Goal: Task Accomplishment & Management: Manage account settings

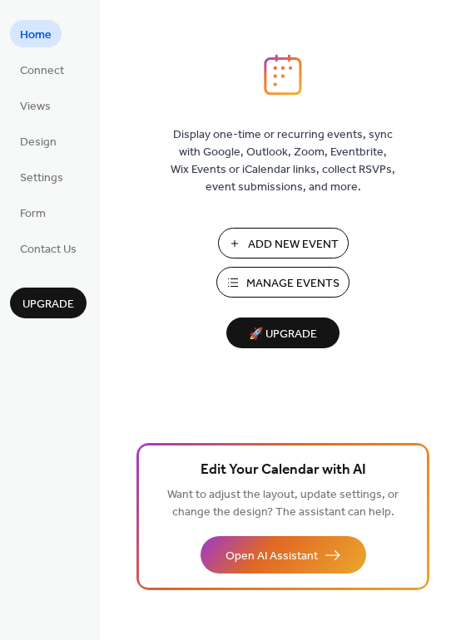
click at [300, 288] on span "Manage Events" at bounding box center [292, 283] width 93 height 17
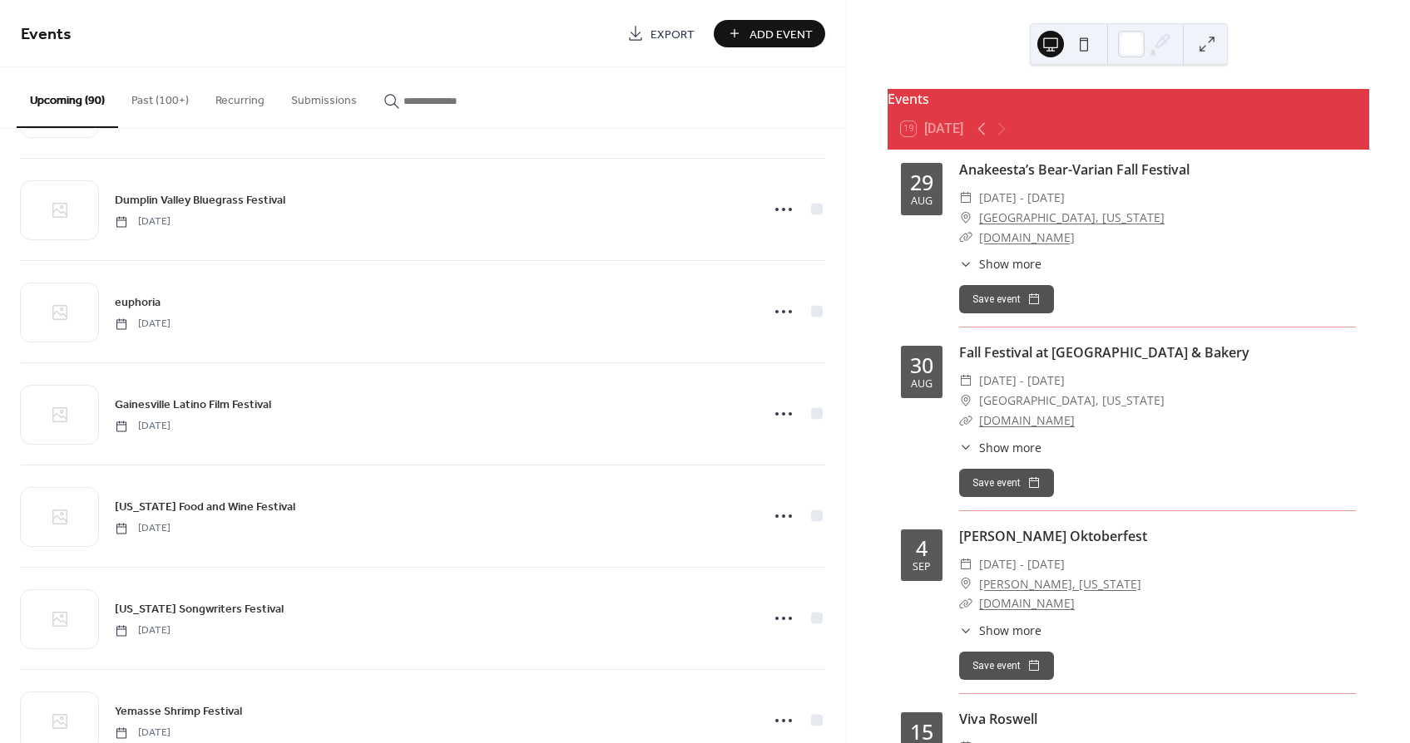
scroll to position [574, 0]
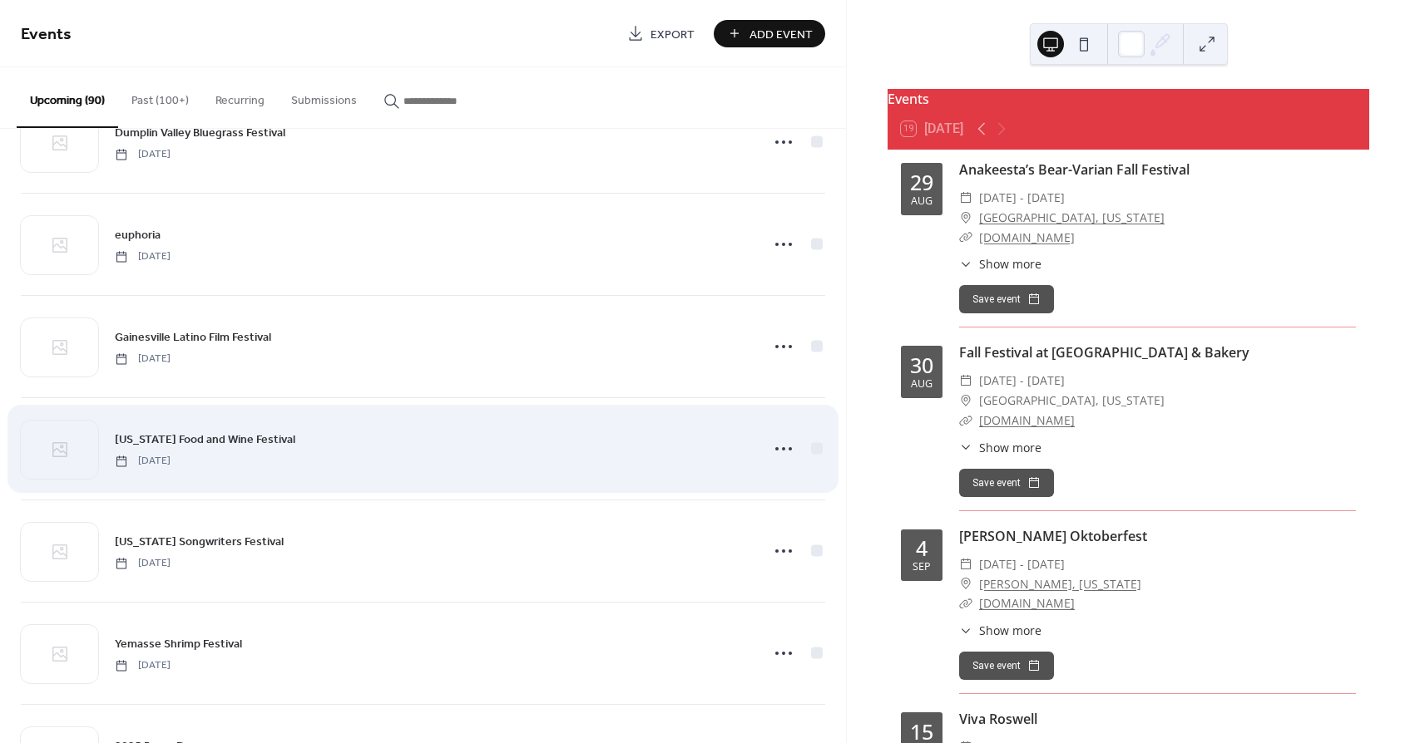
click at [263, 439] on span "[US_STATE] Food and Wine Festival" at bounding box center [205, 440] width 180 height 17
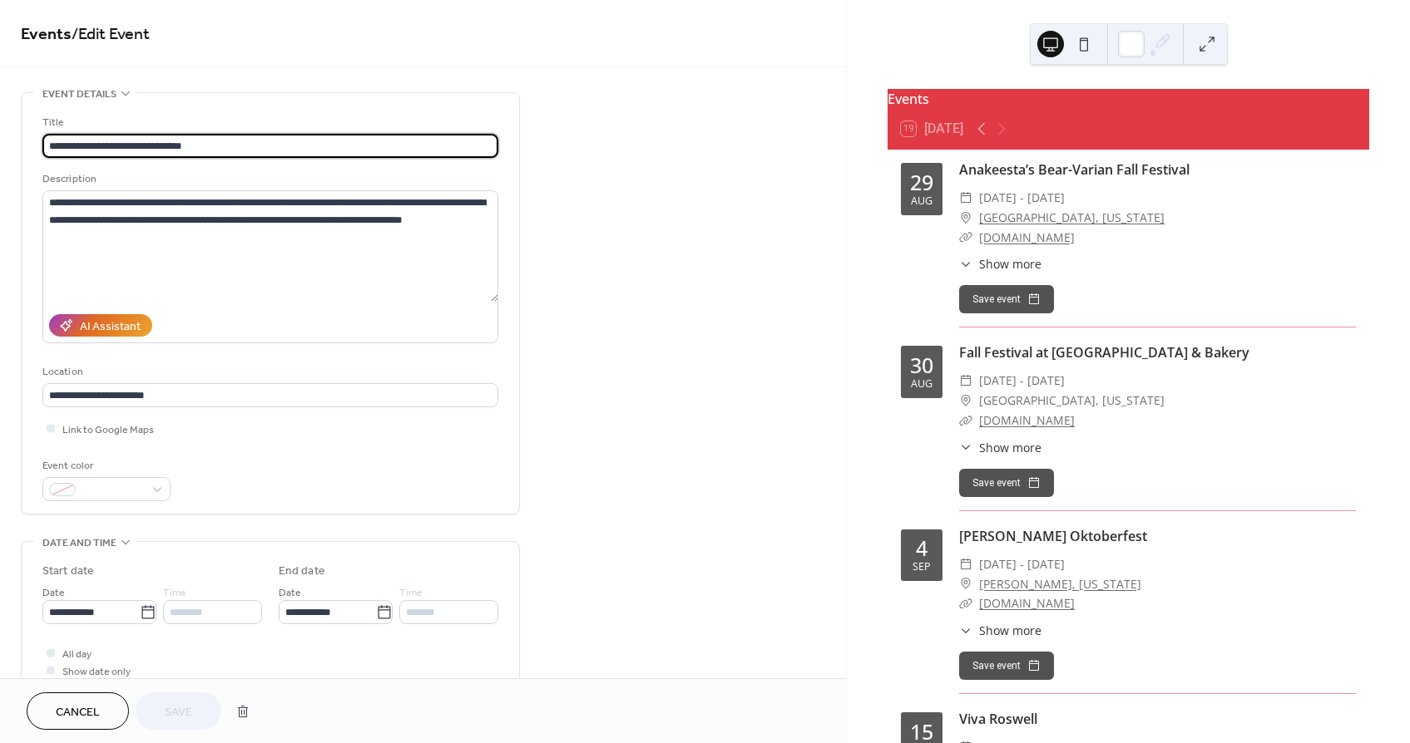
click at [104, 714] on button "Cancel" at bounding box center [78, 711] width 102 height 37
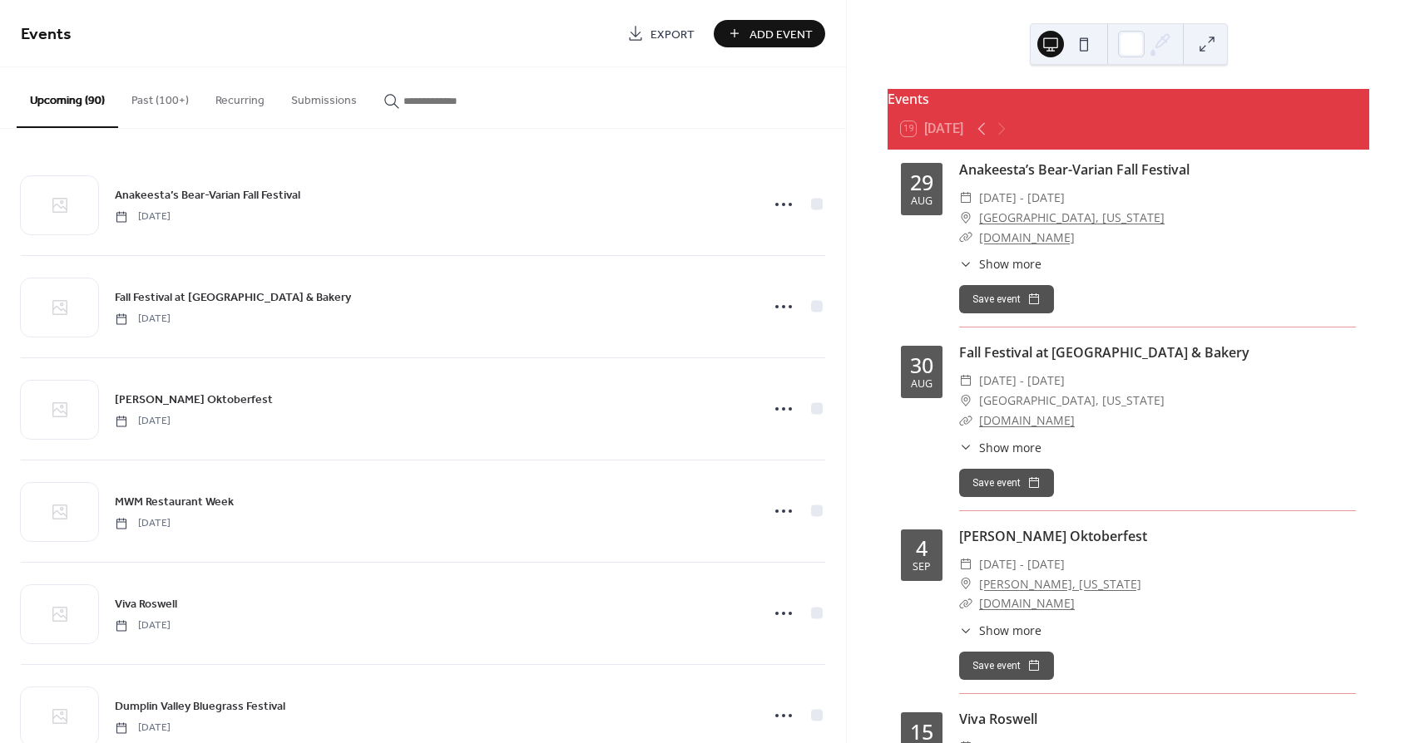
scroll to position [738, 0]
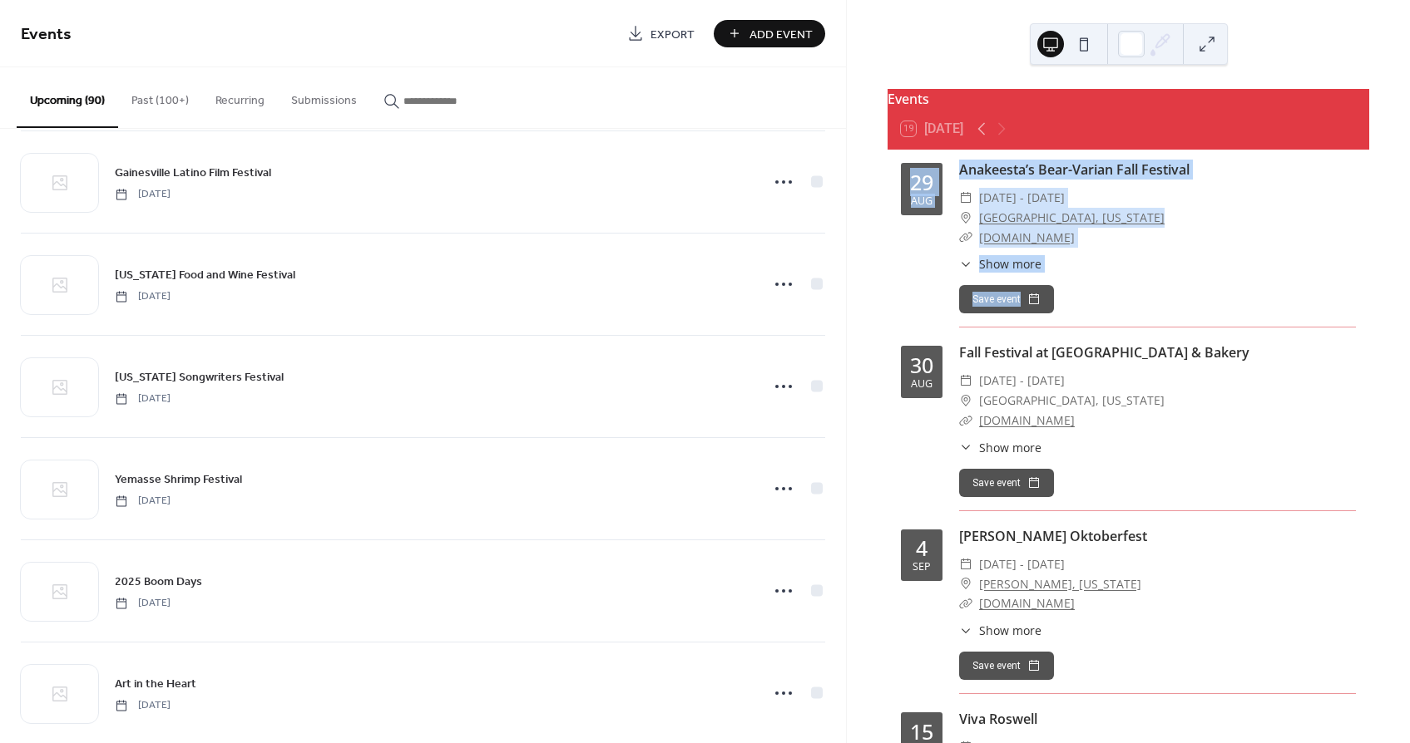
drag, startPoint x: 846, startPoint y: 323, endPoint x: 847, endPoint y: 333, distance: 9.2
click at [847, 333] on div "Events 19 [DATE] [DATE] Anakeesta’s Bear-Varian Fall Festival ​ [DATE] - [DATE]…" at bounding box center [1128, 371] width 564 height 743
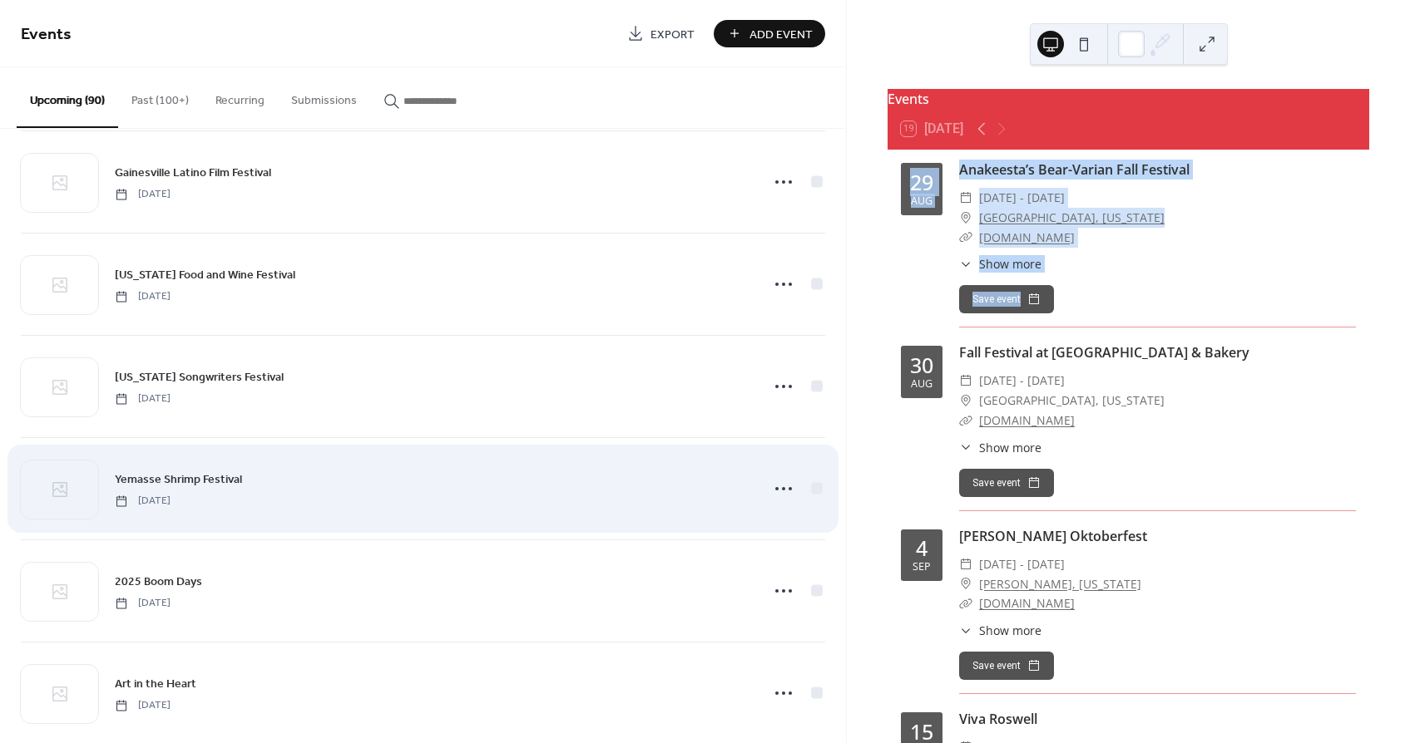
click at [232, 480] on span "Yemasse Shrimp Festival" at bounding box center [178, 480] width 127 height 17
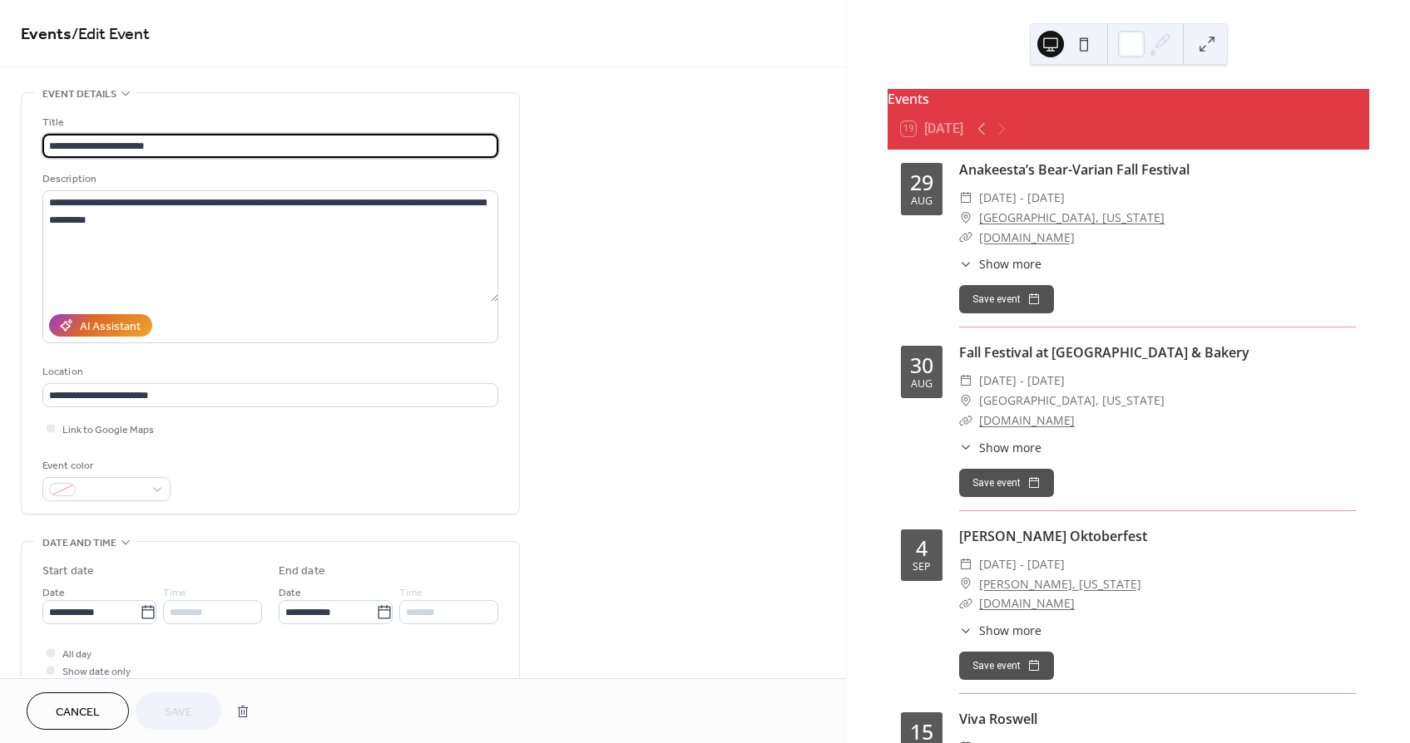
drag, startPoint x: 84, startPoint y: 142, endPoint x: 23, endPoint y: 139, distance: 60.8
click at [23, 139] on div "**********" at bounding box center [270, 303] width 497 height 421
click at [105, 706] on button "Cancel" at bounding box center [78, 711] width 102 height 37
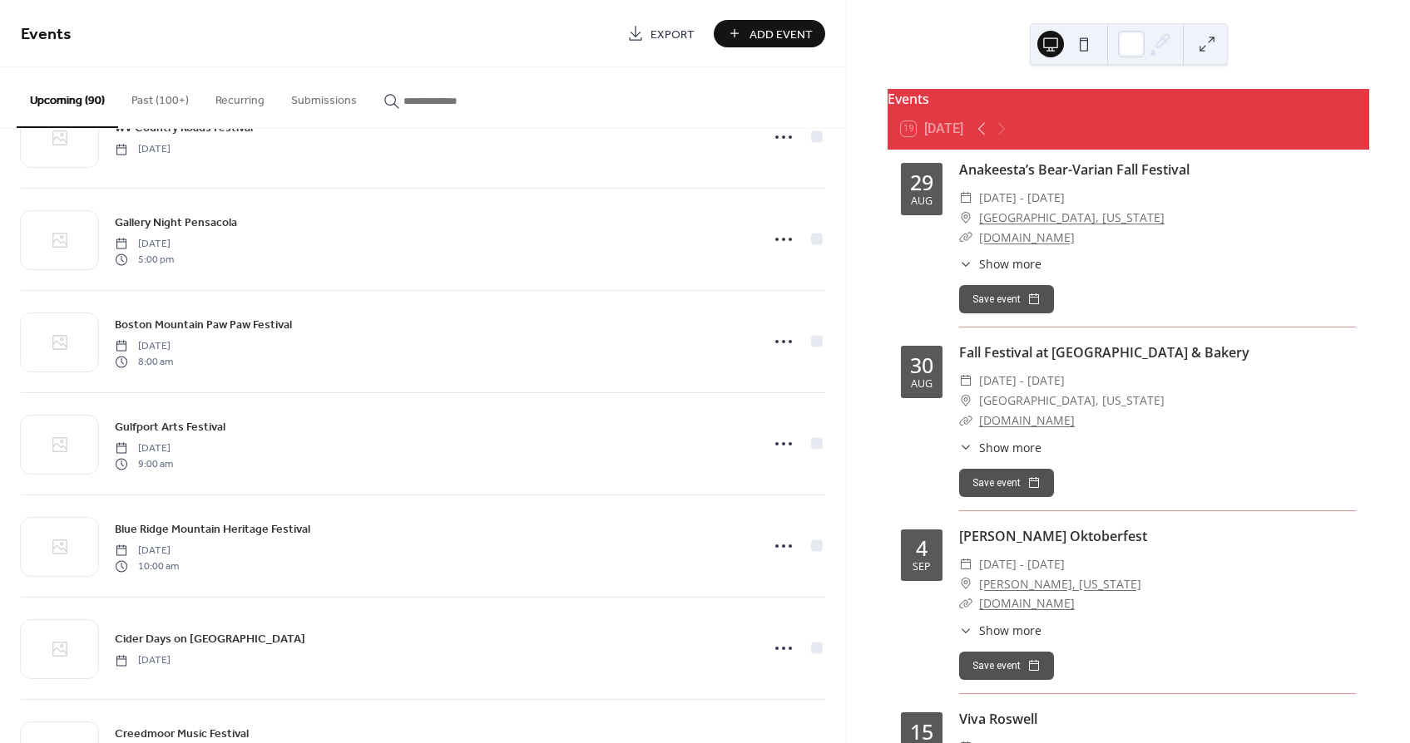
scroll to position [2347, 0]
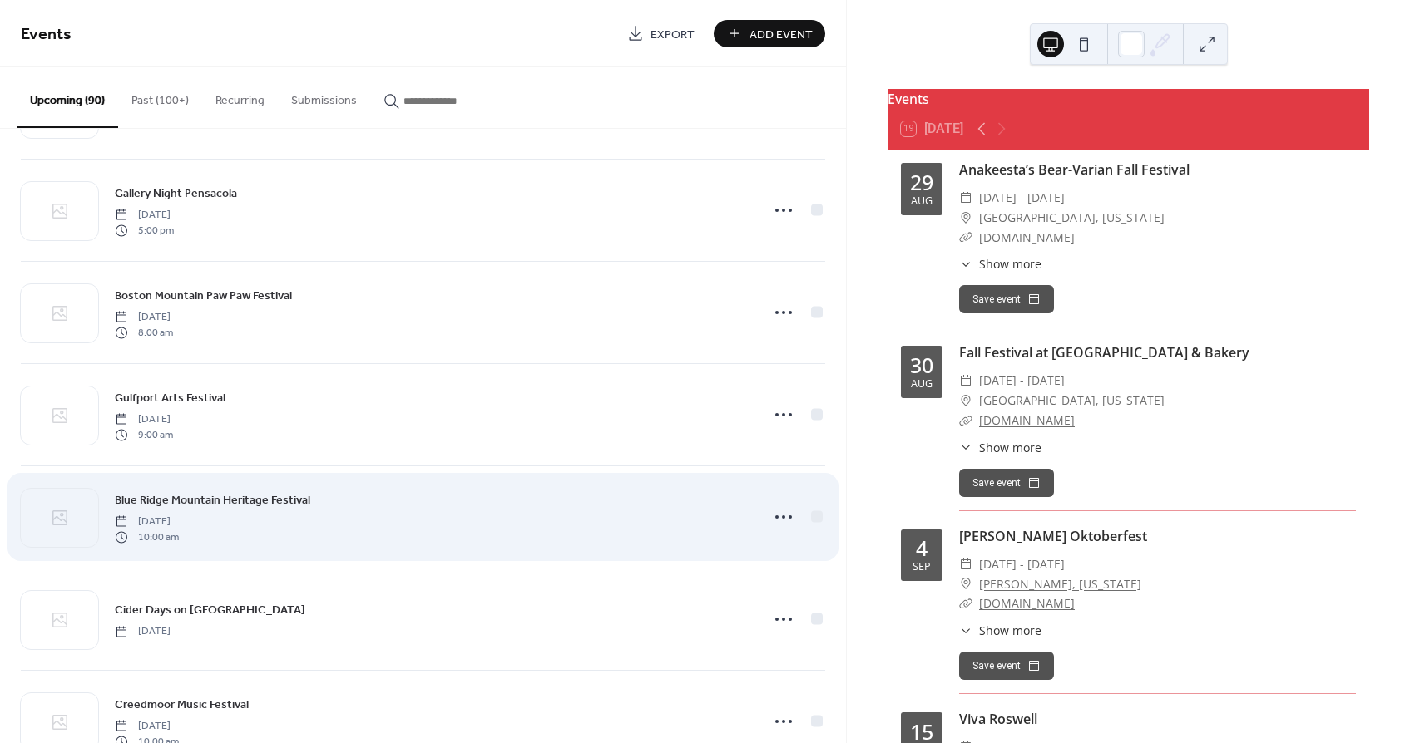
click at [283, 501] on span "Blue Ridge Mountain Heritage Festival" at bounding box center [212, 500] width 195 height 17
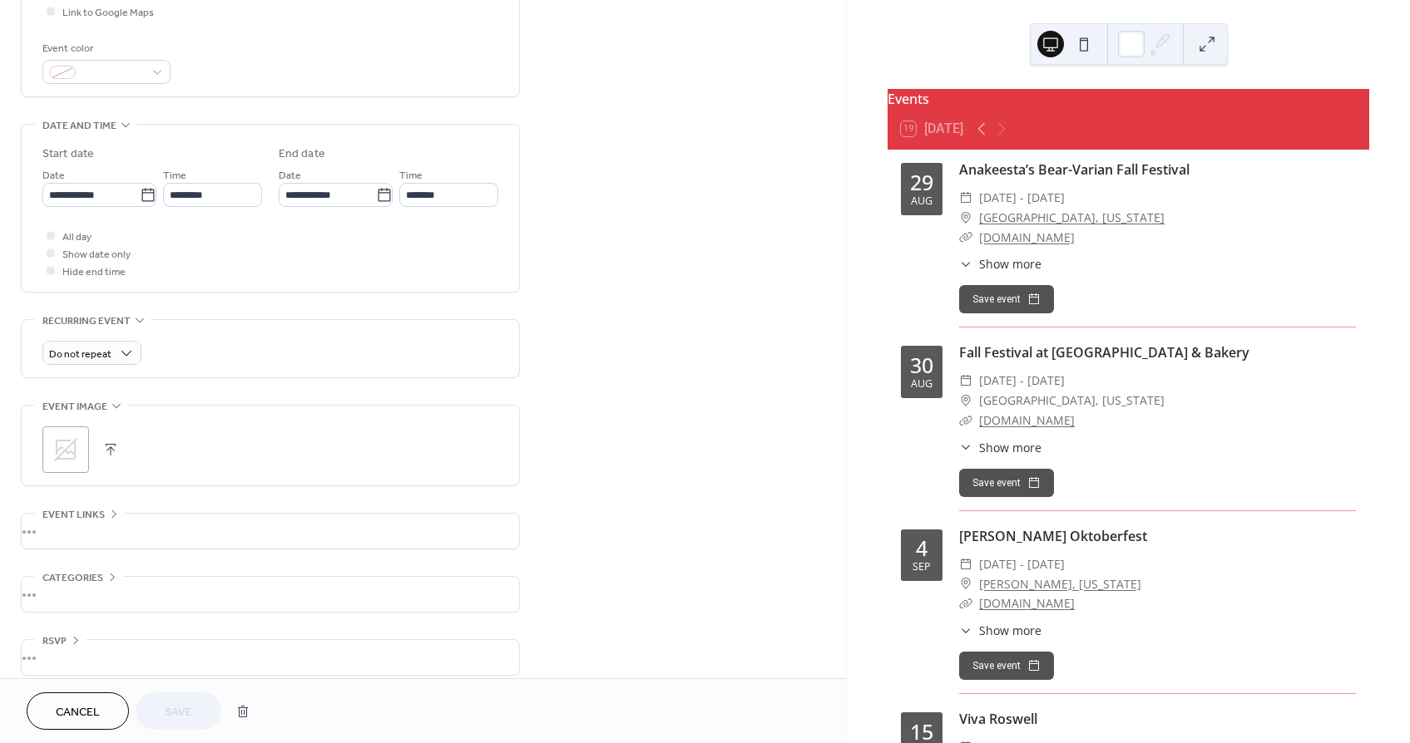
scroll to position [437, 0]
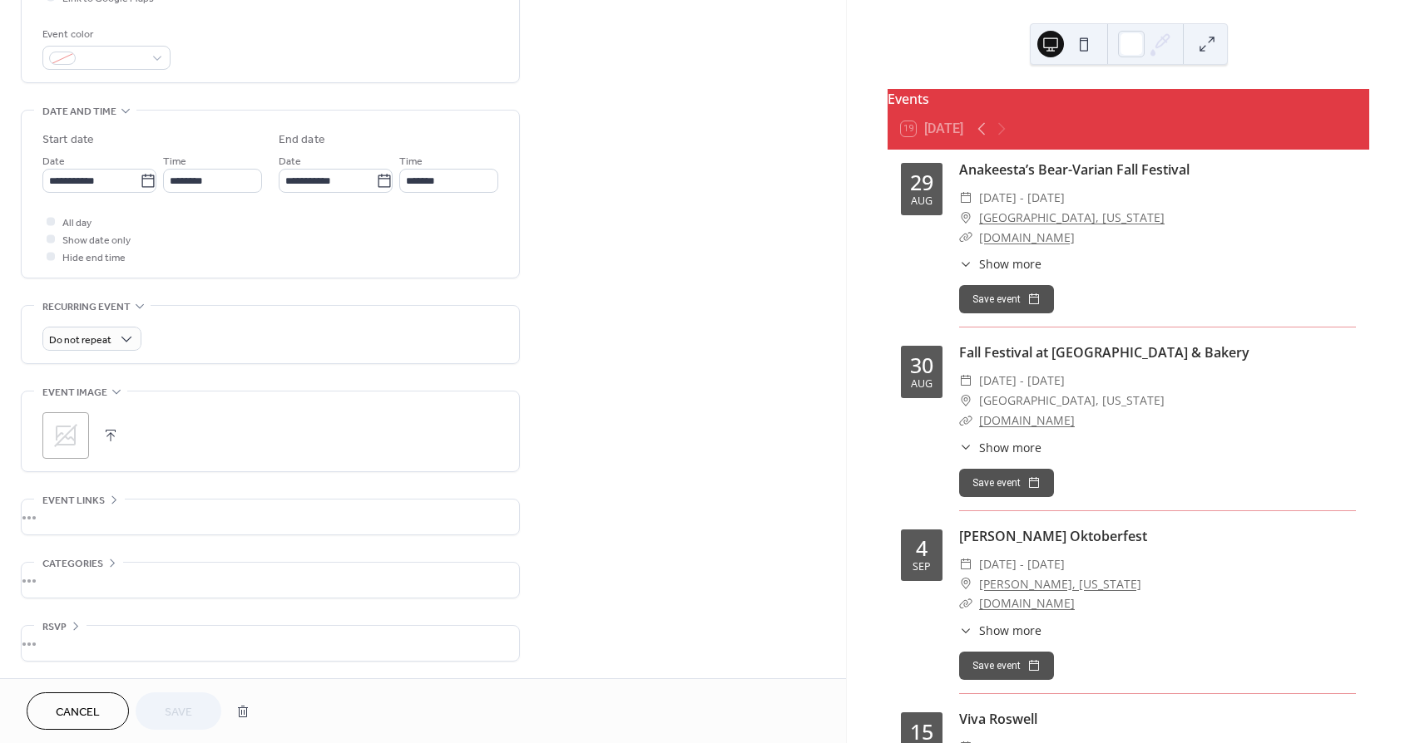
click at [181, 517] on div "•••" at bounding box center [270, 517] width 497 height 35
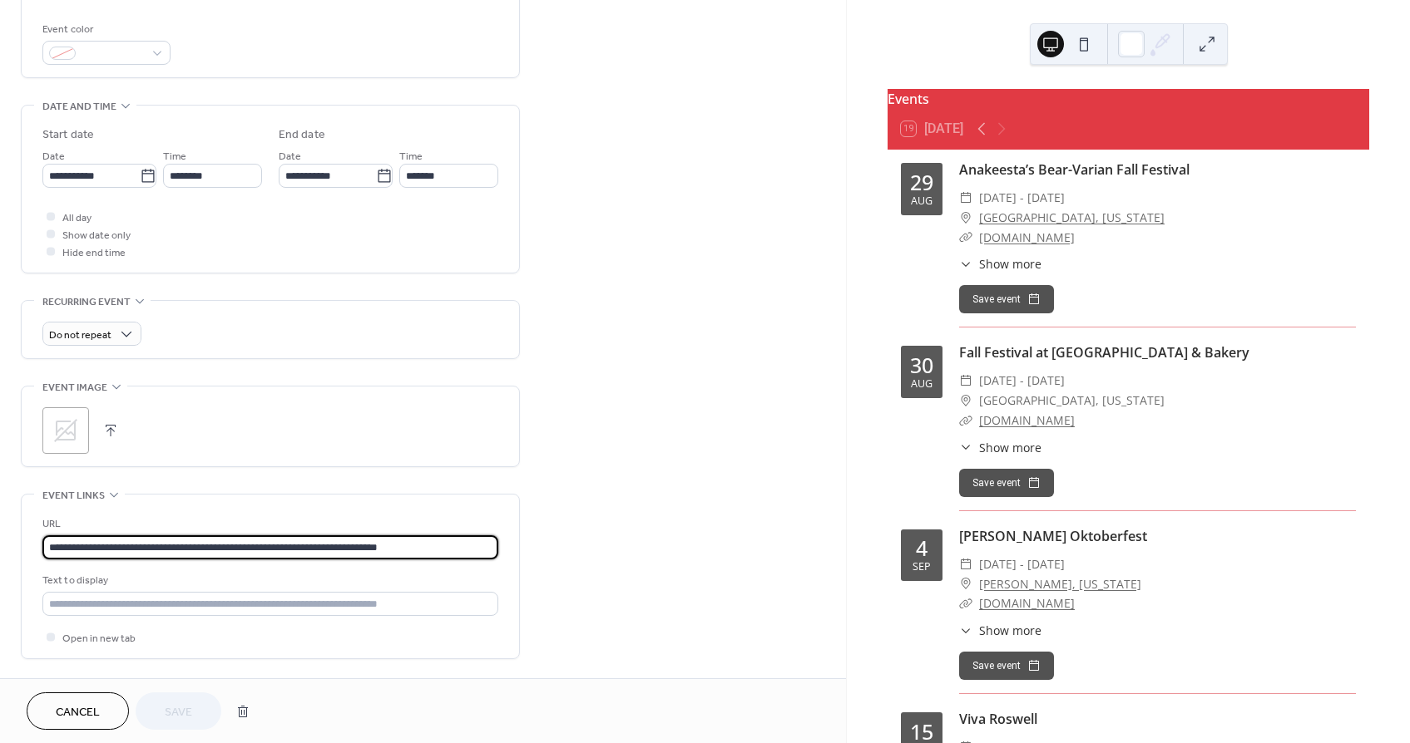
drag, startPoint x: 433, startPoint y: 552, endPoint x: 43, endPoint y: 549, distance: 390.0
click at [43, 549] on input "**********" at bounding box center [270, 548] width 456 height 24
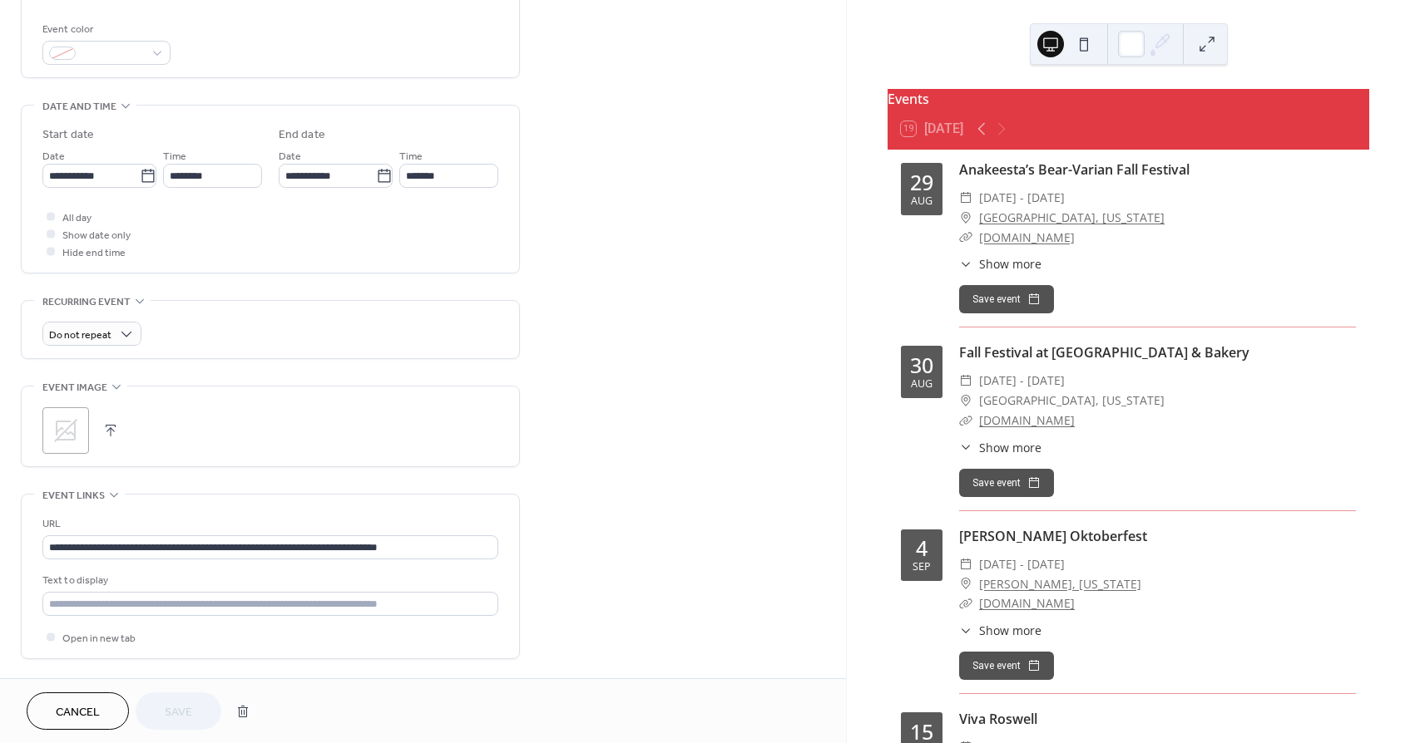
click at [62, 704] on span "Cancel" at bounding box center [78, 712] width 44 height 17
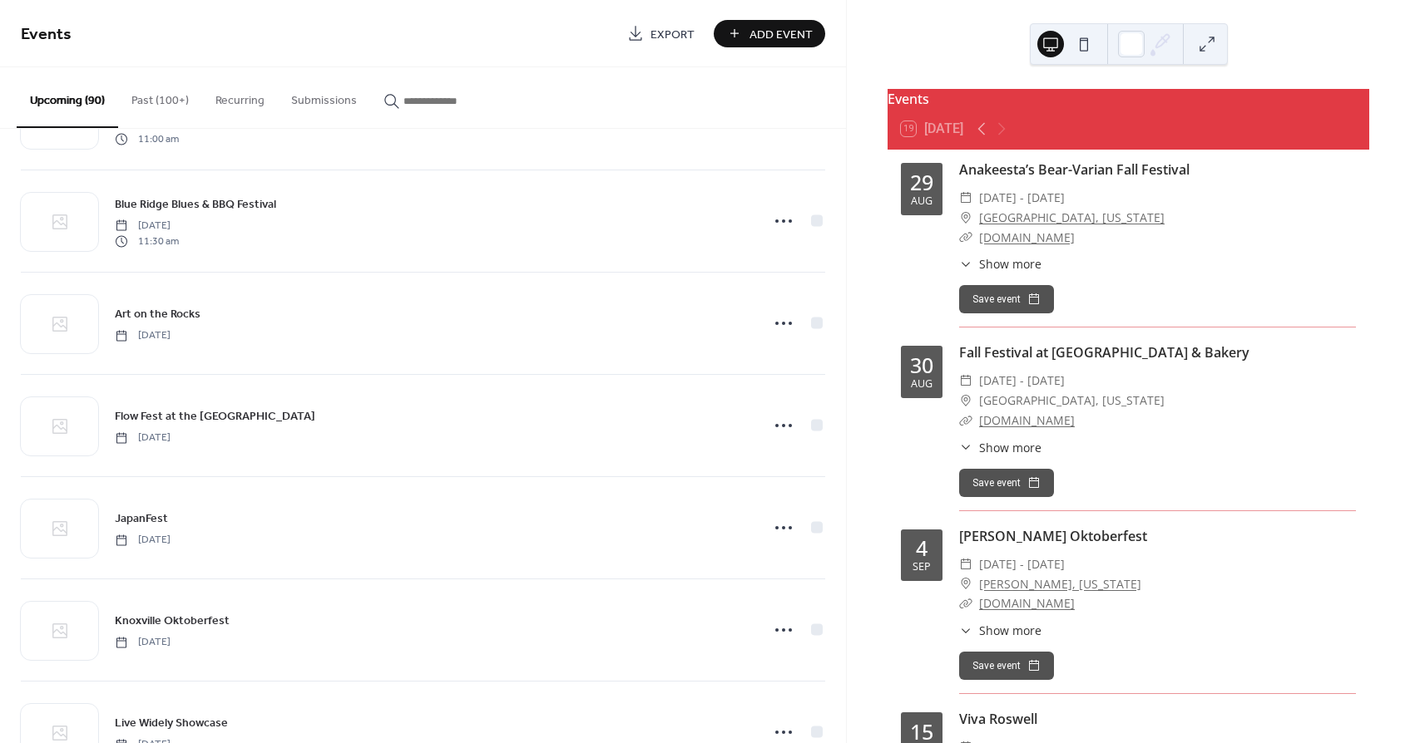
scroll to position [3301, 0]
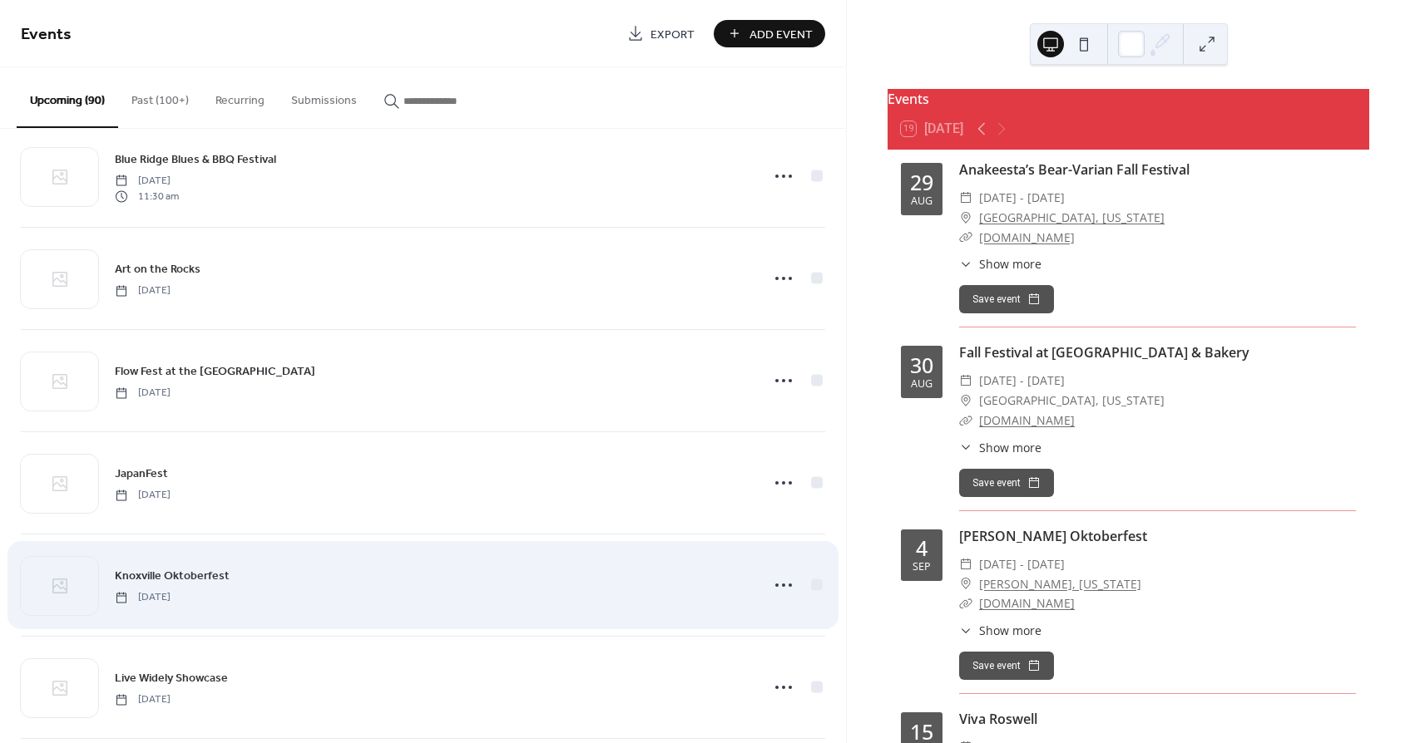
click at [151, 575] on span "Knoxville Oktoberfest" at bounding box center [172, 576] width 115 height 17
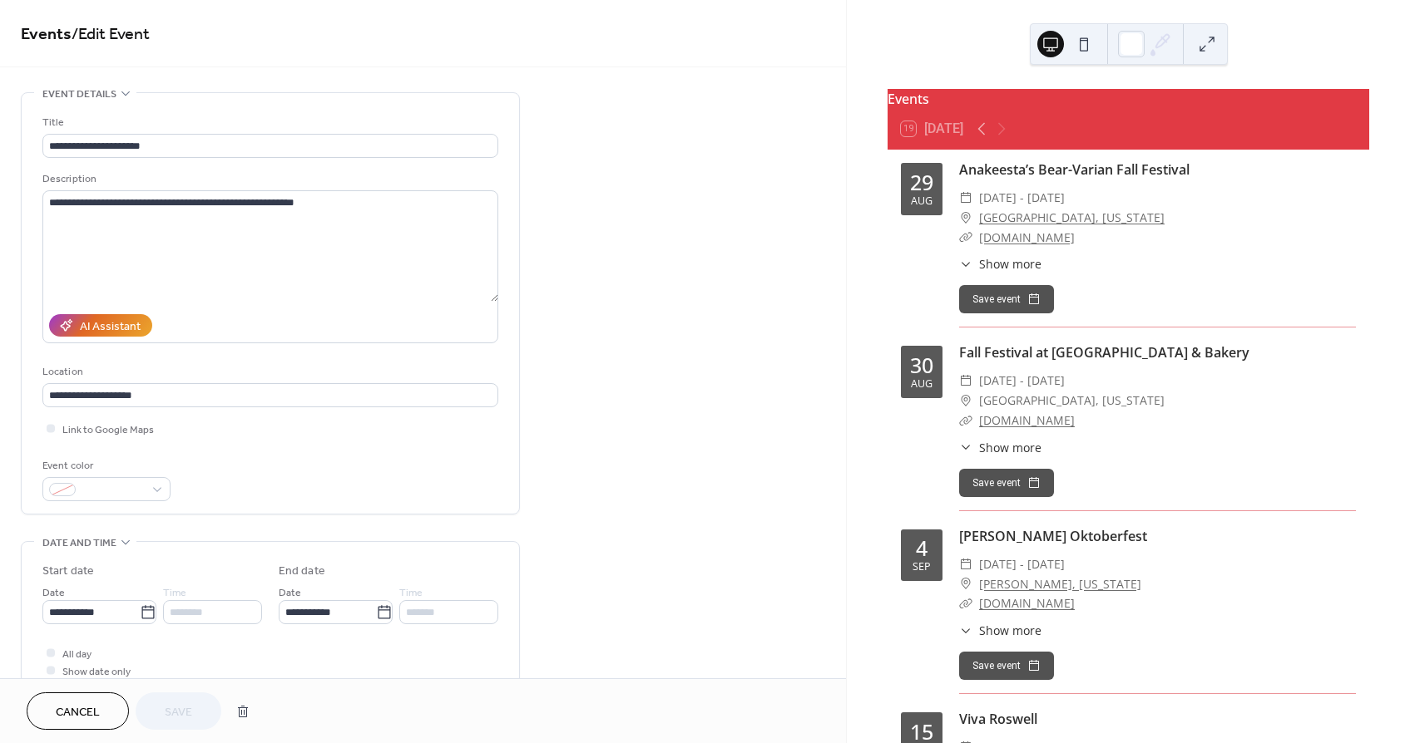
click at [87, 719] on span "Cancel" at bounding box center [78, 712] width 44 height 17
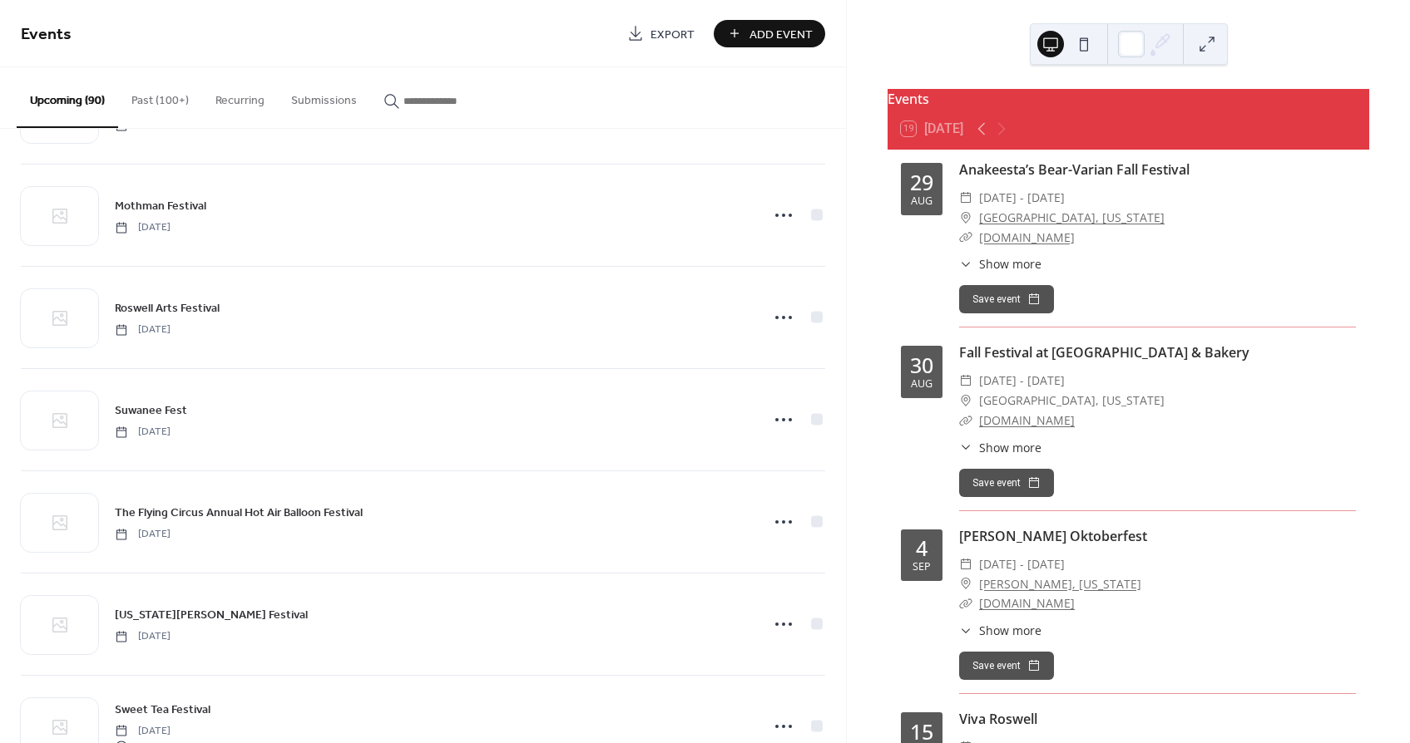
scroll to position [4255, 0]
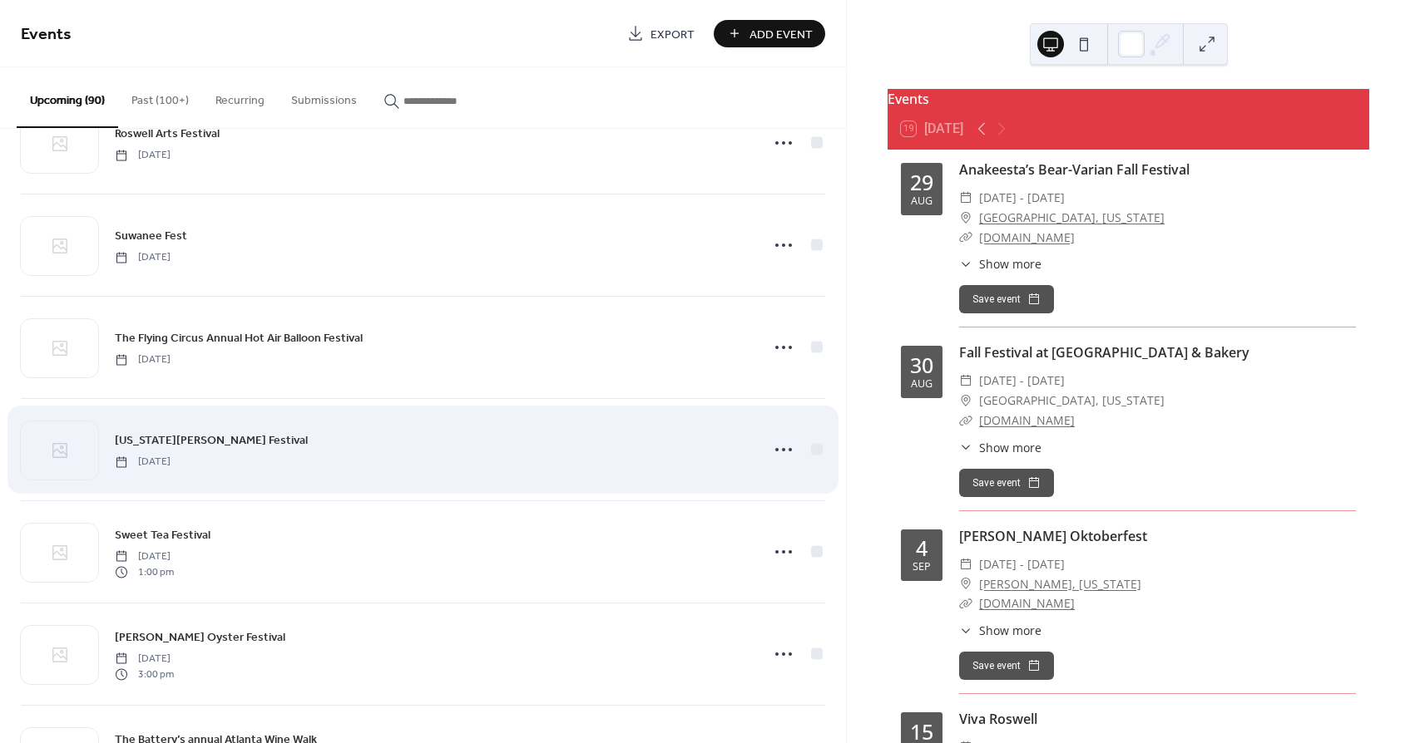
click at [163, 440] on span "[US_STATE][PERSON_NAME] Festival" at bounding box center [211, 440] width 193 height 17
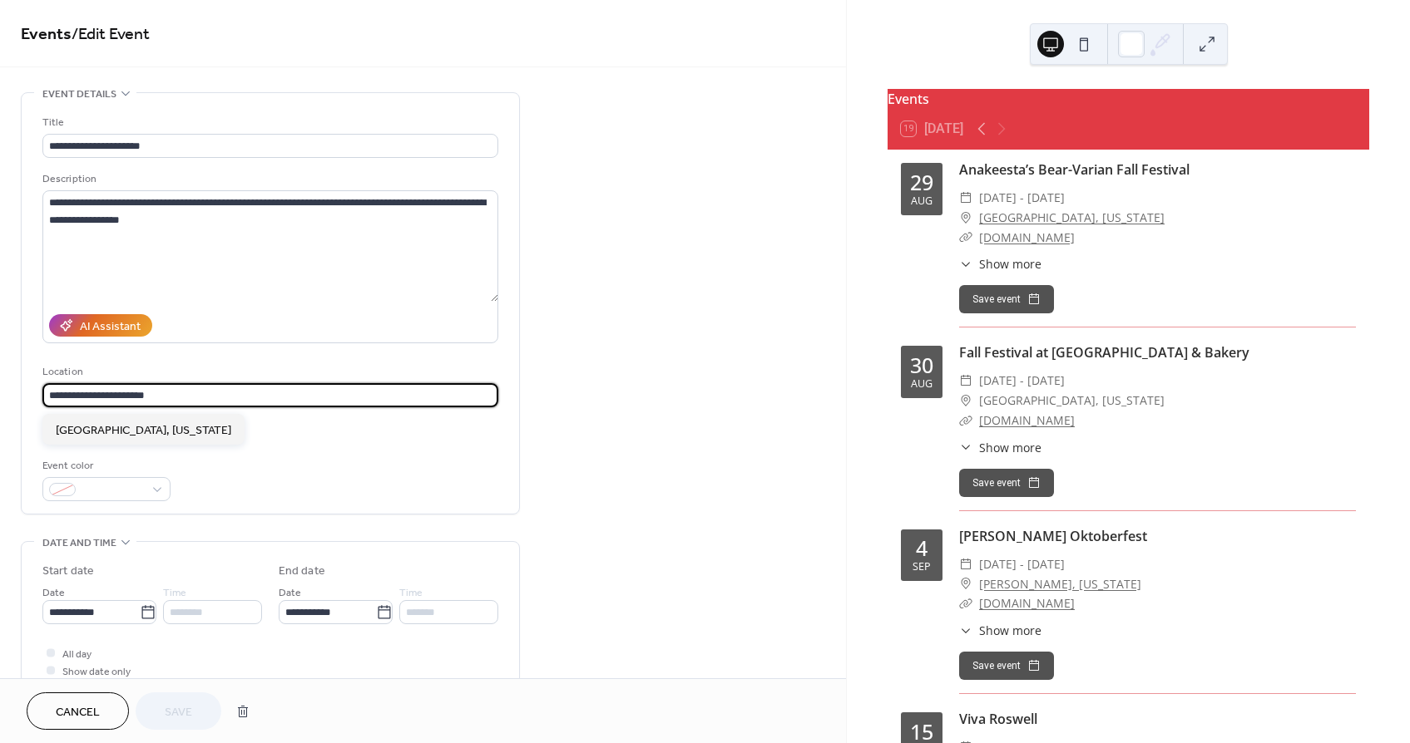
drag, startPoint x: 105, startPoint y: 398, endPoint x: 37, endPoint y: 396, distance: 68.2
click at [37, 396] on div "**********" at bounding box center [270, 303] width 497 height 421
